Goal: Task Accomplishment & Management: Complete application form

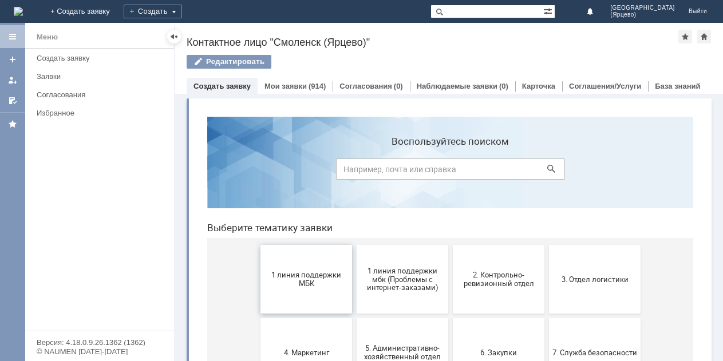
click at [301, 265] on button "1 линия поддержки МБК" at bounding box center [306, 279] width 92 height 69
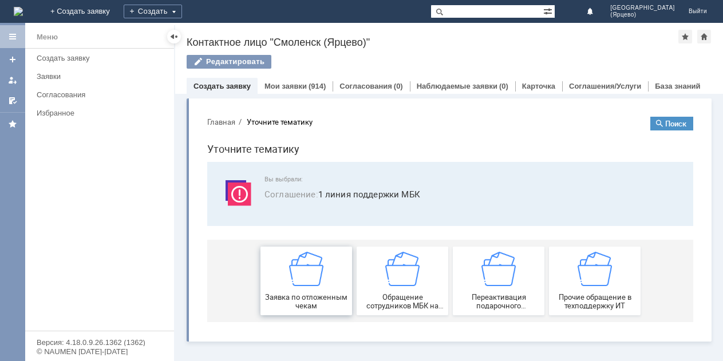
click at [323, 283] on img at bounding box center [306, 269] width 34 height 34
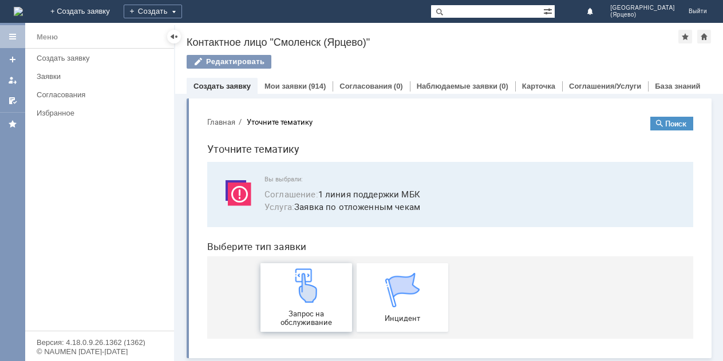
click at [311, 288] on img at bounding box center [306, 285] width 34 height 34
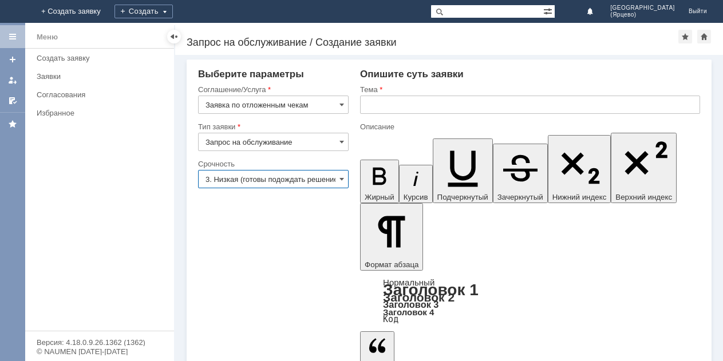
click at [278, 181] on input "3. Низкая (готовы подождать решение)" at bounding box center [273, 179] width 151 height 18
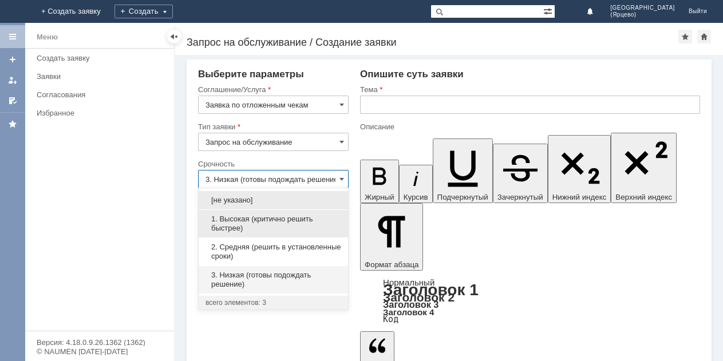
click at [256, 224] on span "1. Высокая (критично решить быстрее)" at bounding box center [274, 224] width 136 height 18
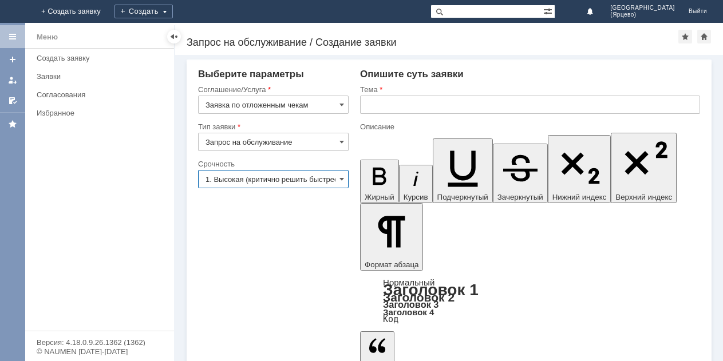
type input "1. Высокая (критично решить быстрее)"
click at [393, 111] on input "text" at bounding box center [530, 105] width 340 height 18
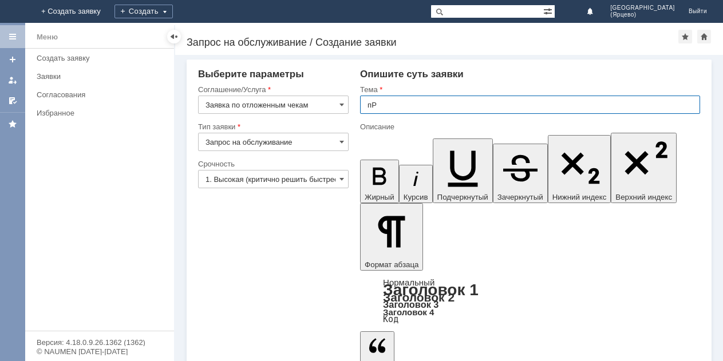
type input "п"
type input "Просьба удалить отложенный чек."
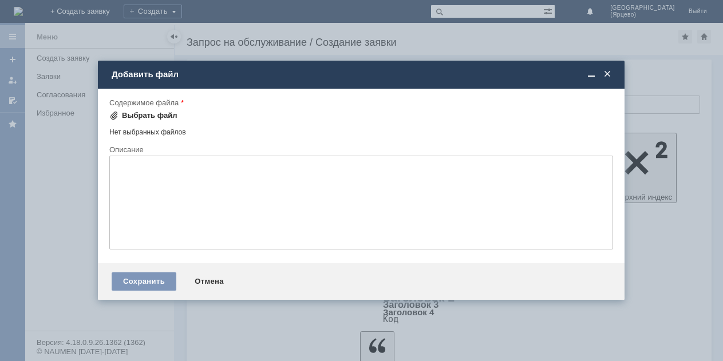
click at [145, 117] on div "Выбрать файл" at bounding box center [150, 115] width 56 height 9
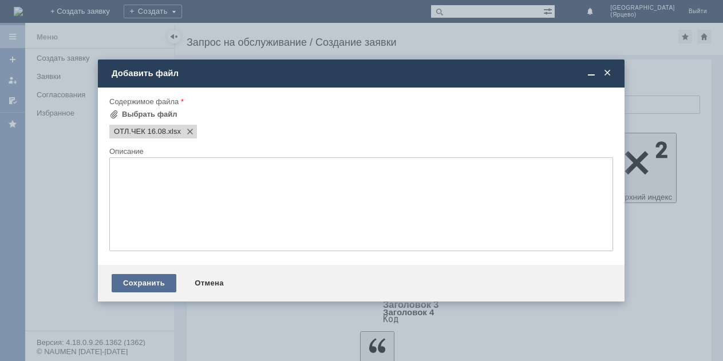
click at [156, 279] on div "Сохранить" at bounding box center [144, 283] width 65 height 18
